Goal: Task Accomplishment & Management: Use online tool/utility

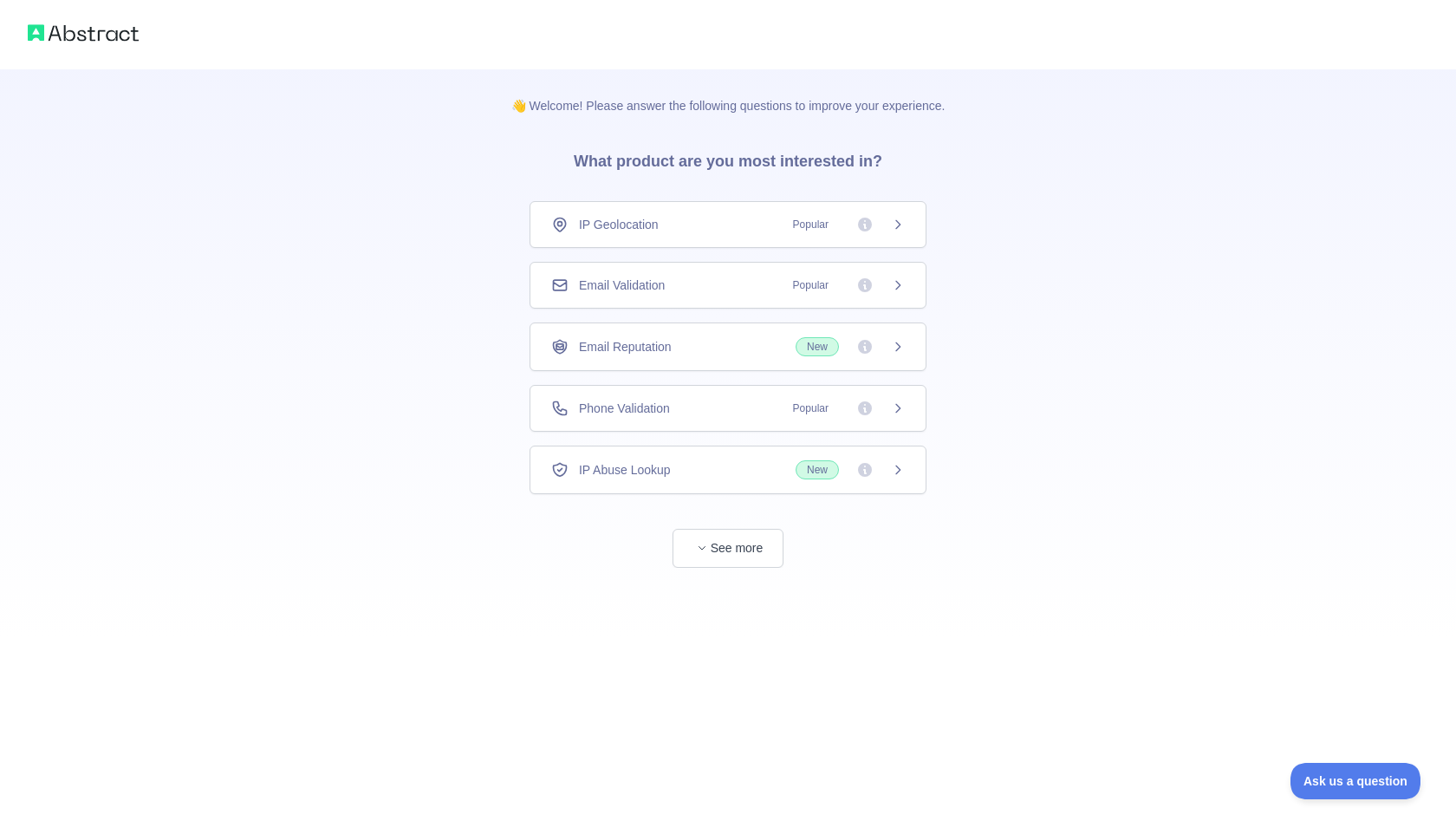
click at [398, 278] on div "👋 Welcome! Please answer the following questions to improve your experience. Wh…" at bounding box center [728, 318] width 1456 height 637
click at [901, 232] on span "Popular" at bounding box center [843, 225] width 123 height 18
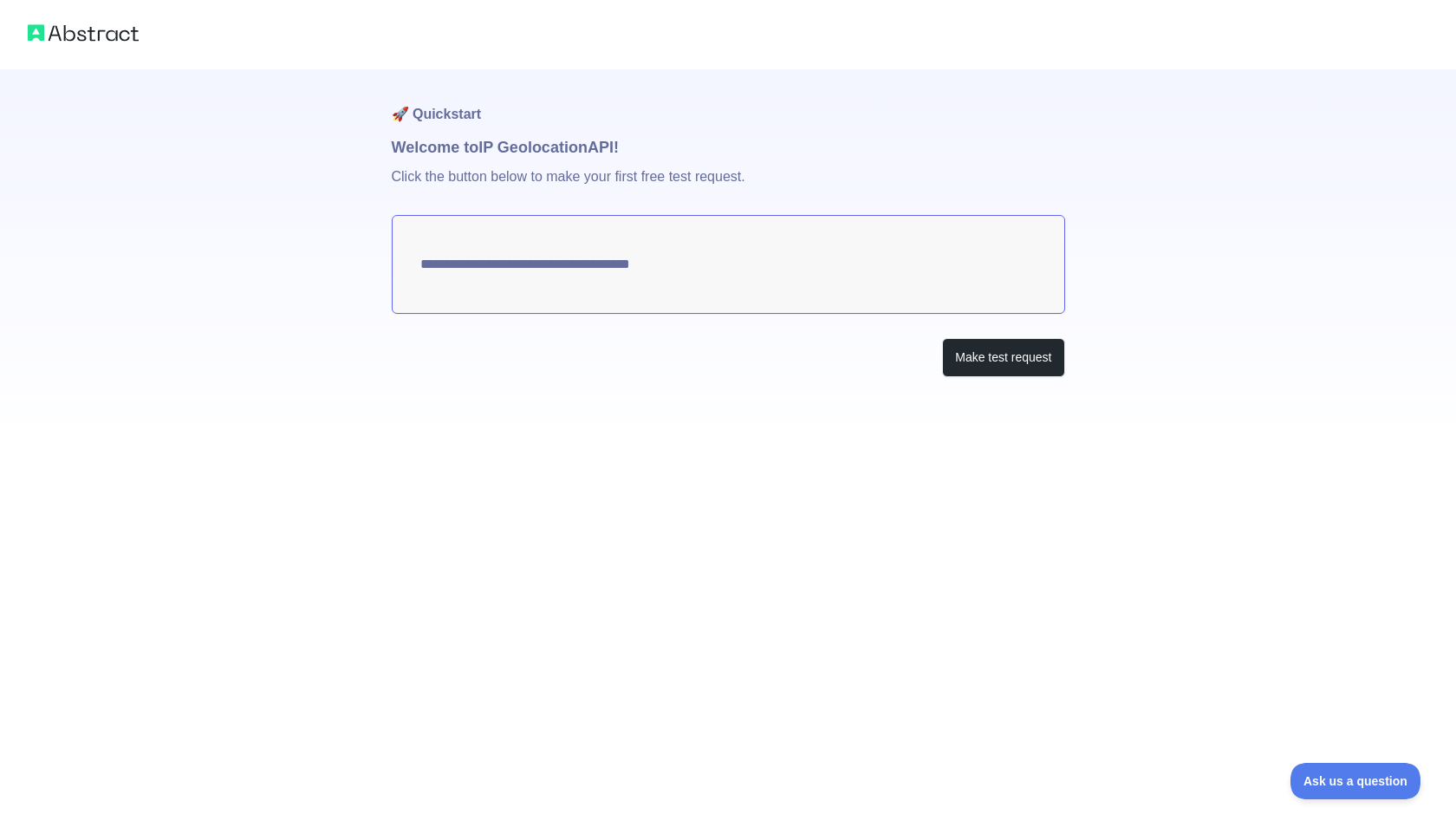
type textarea "**********"
click at [107, 44] on img at bounding box center [83, 32] width 111 height 24
click at [716, 235] on textarea "**********" at bounding box center [728, 264] width 673 height 99
click at [672, 254] on textarea "**********" at bounding box center [728, 264] width 673 height 99
click at [988, 368] on button "Make test request" at bounding box center [1003, 358] width 123 height 39
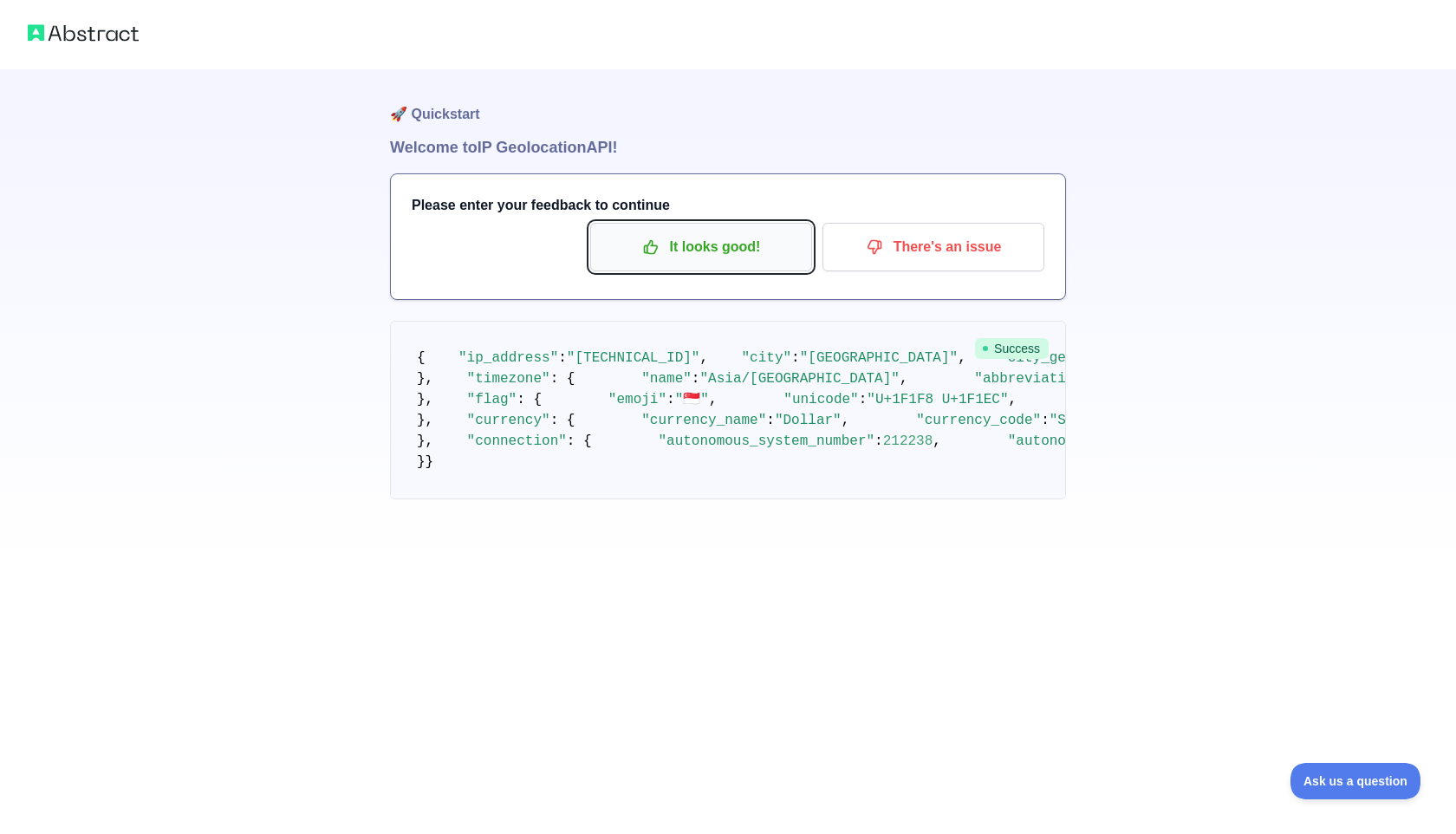
click at [702, 264] on button "It looks good!" at bounding box center [701, 247] width 222 height 49
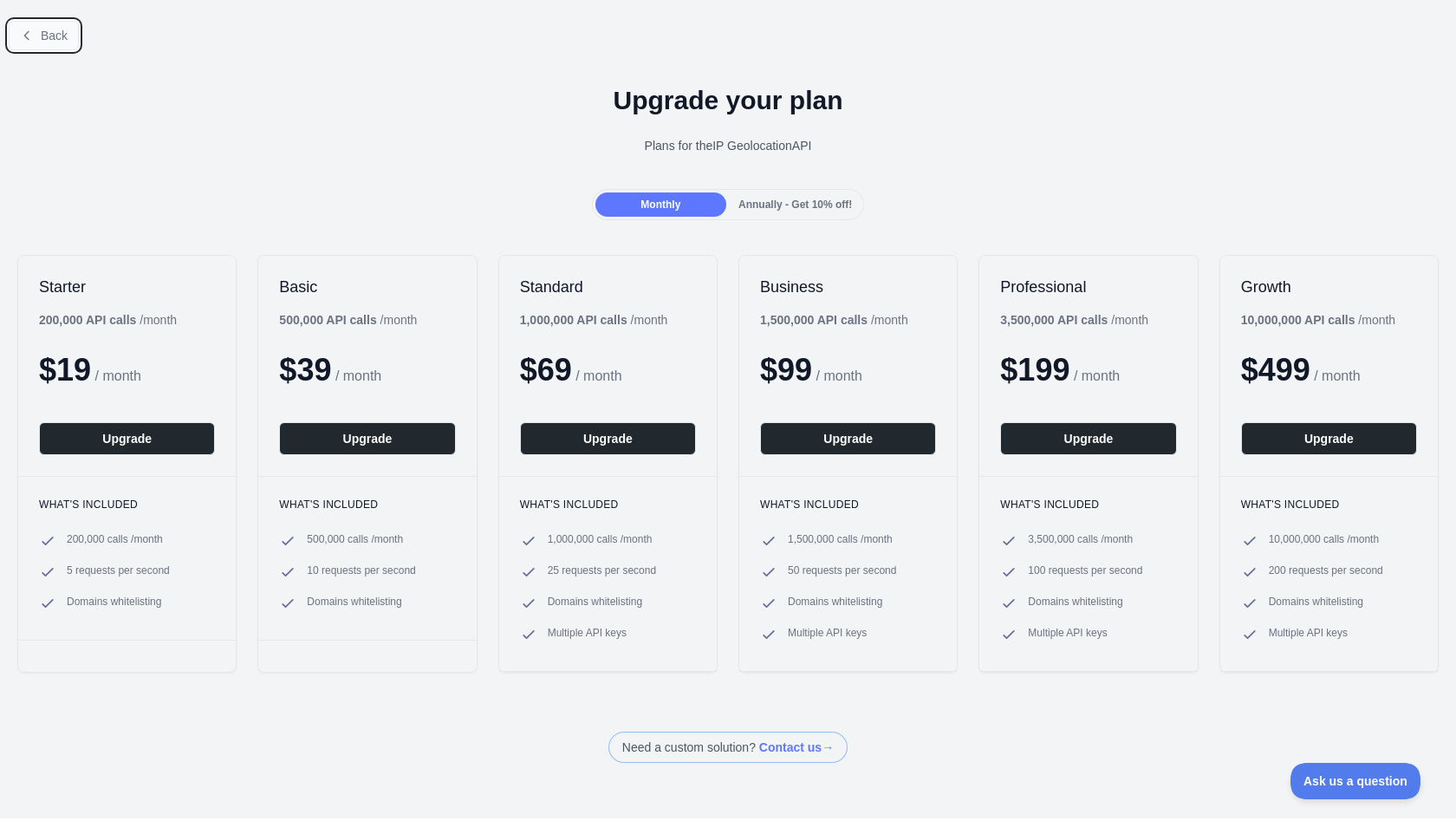
click at [38, 40] on button "Back" at bounding box center [44, 35] width 70 height 29
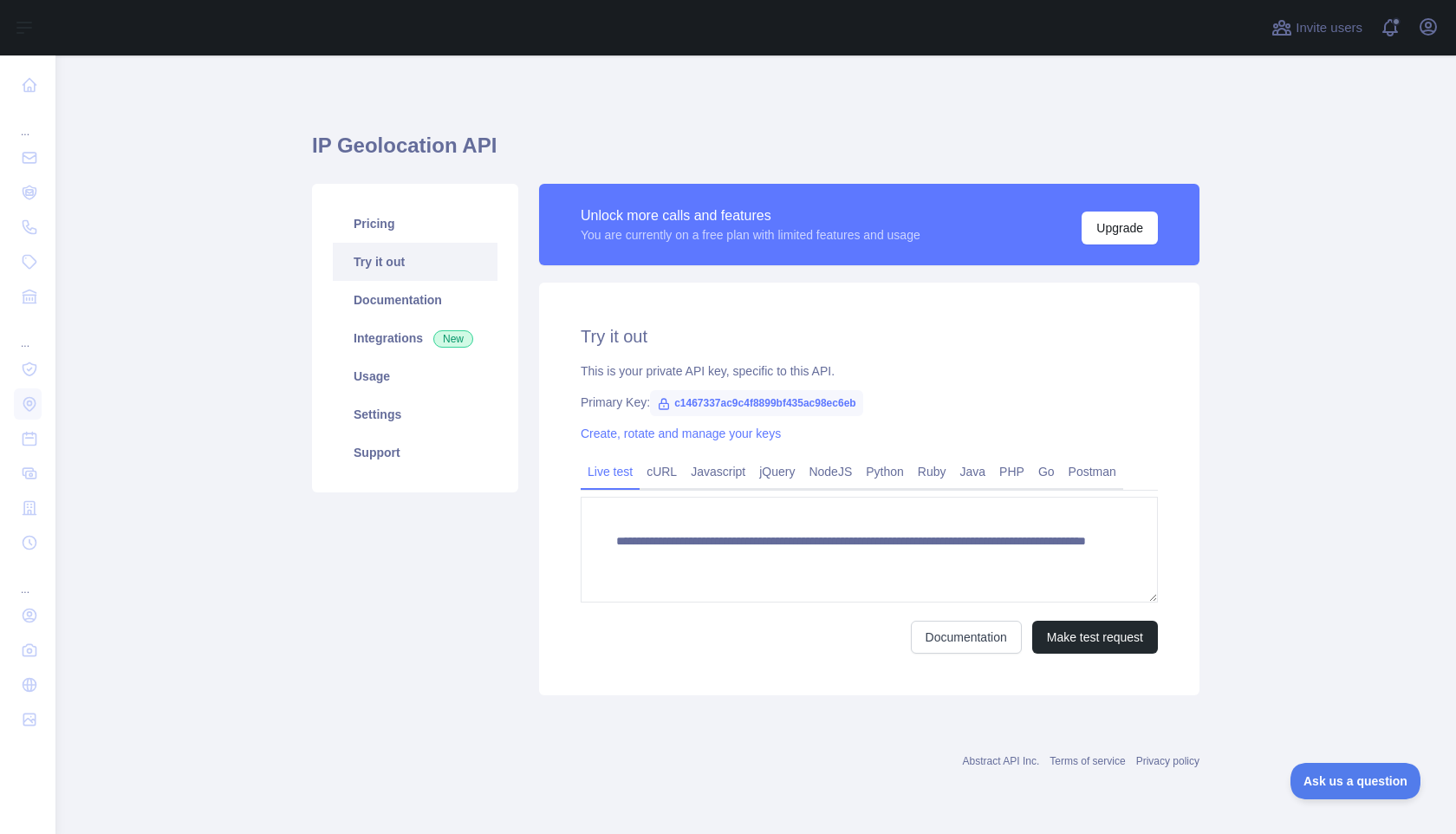
click at [841, 405] on span "c1467337ac9c4f8899bf435ac98ec6eb" at bounding box center [756, 402] width 213 height 26
copy span "c1467337ac9c4f8899bf435ac98ec6eb"
click at [621, 341] on h2 "Try it out" at bounding box center [869, 336] width 577 height 24
click at [683, 432] on link "Create, rotate and manage your keys" at bounding box center [680, 433] width 200 height 14
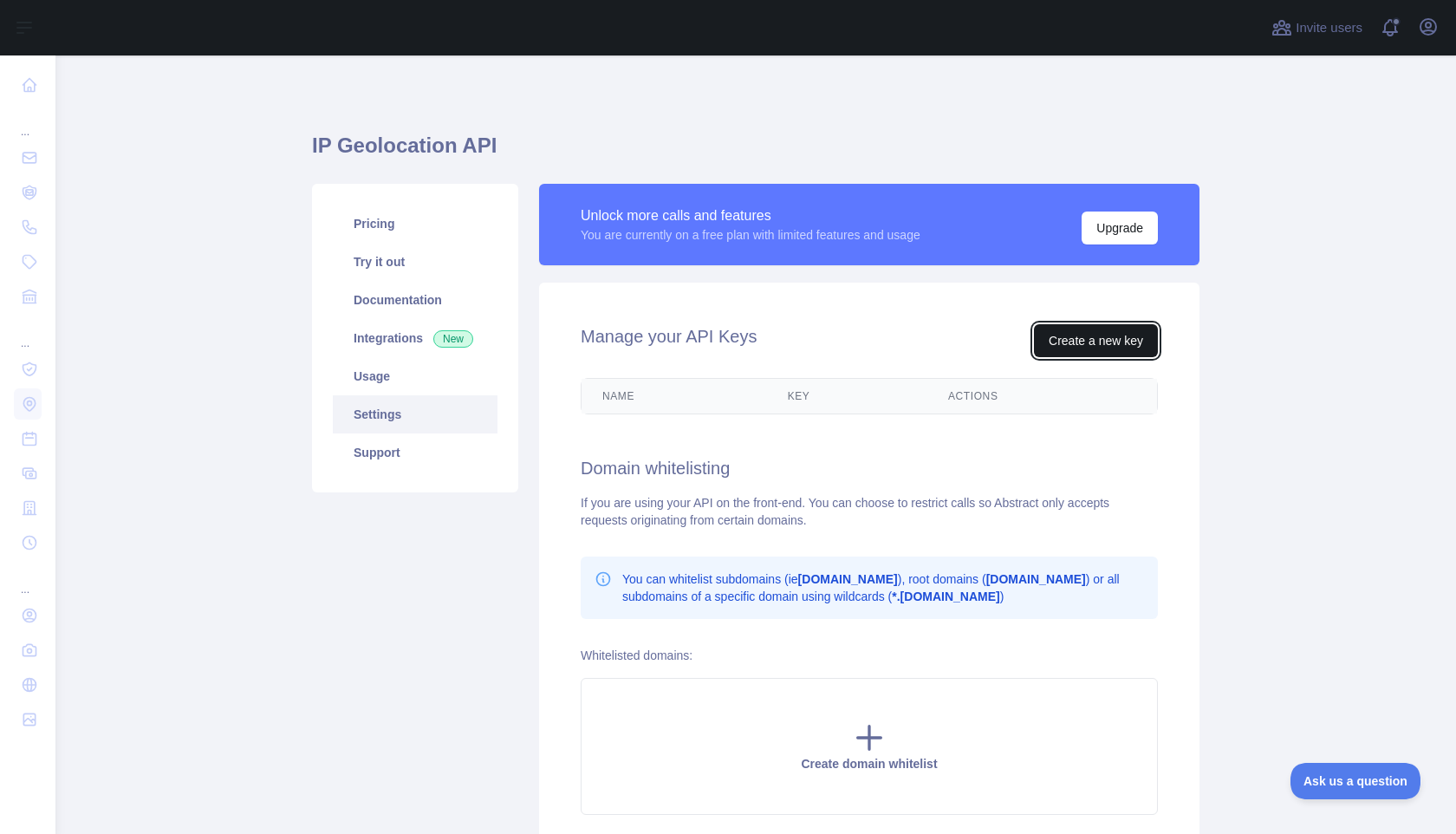
click at [1064, 349] on button "Create a new key" at bounding box center [1096, 340] width 124 height 33
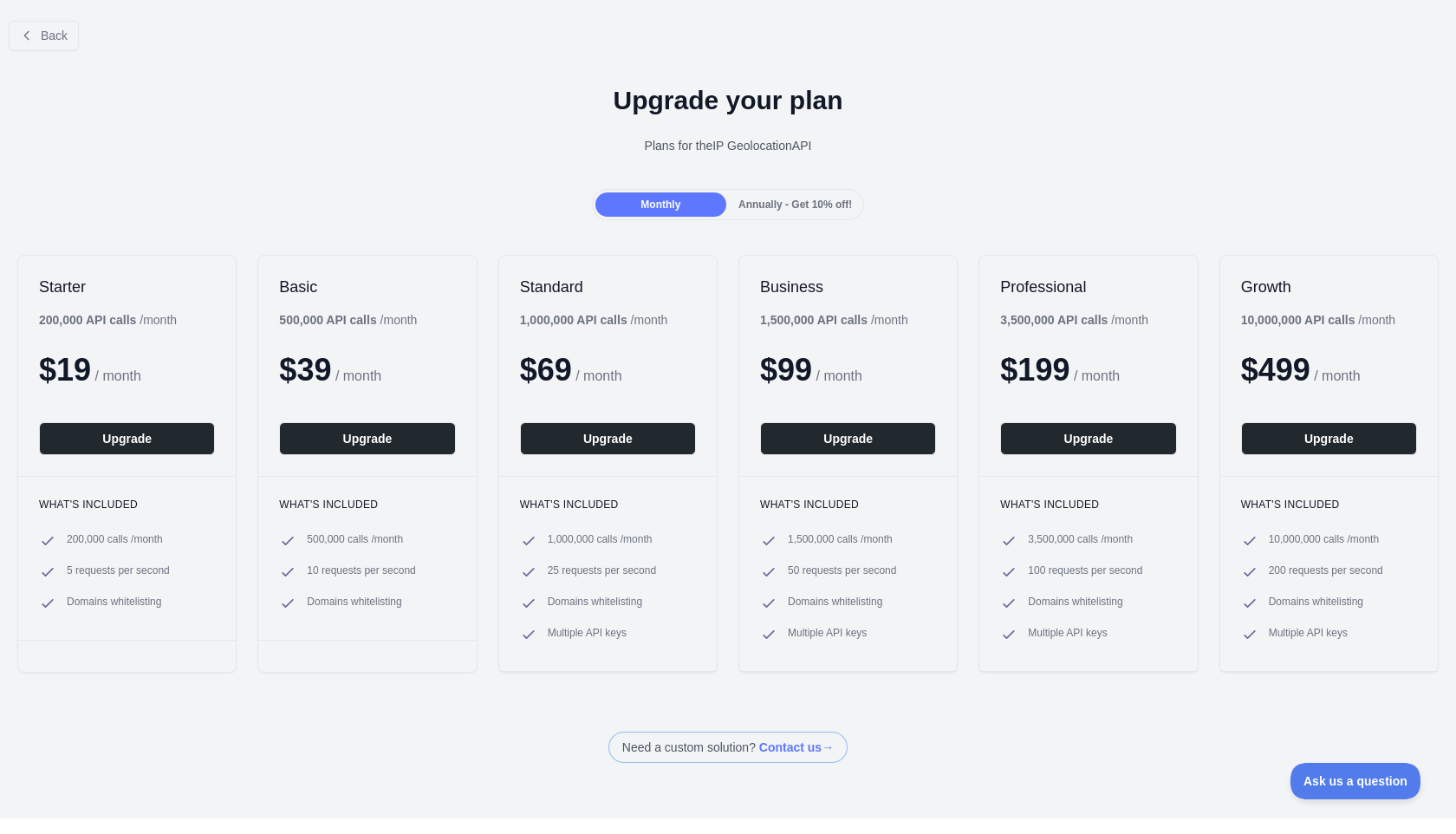
click at [820, 202] on span "Annually - Get 10% off!" at bounding box center [795, 204] width 114 height 12
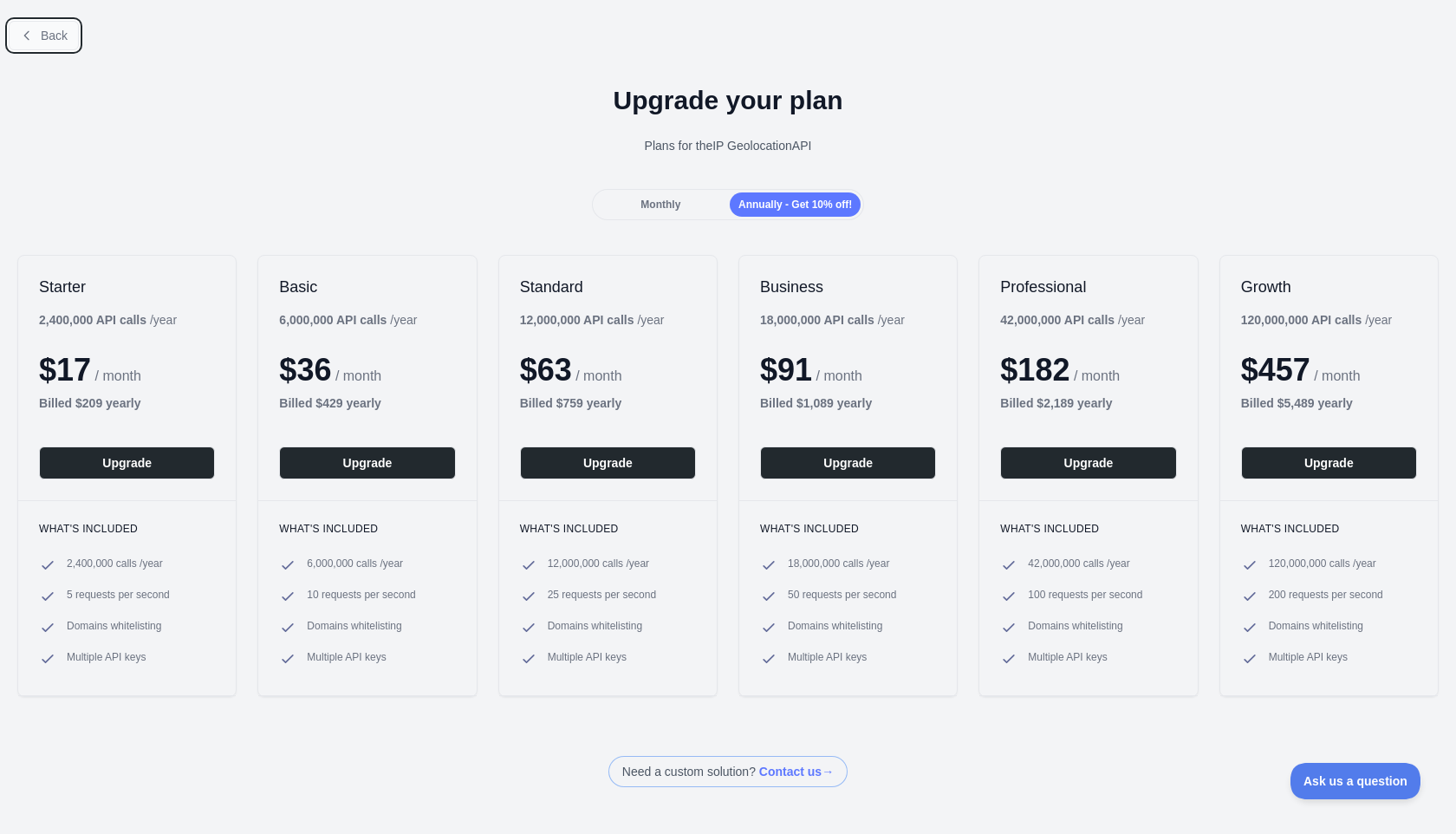
click at [57, 44] on button "Back" at bounding box center [44, 35] width 70 height 29
